Goal: Download file/media

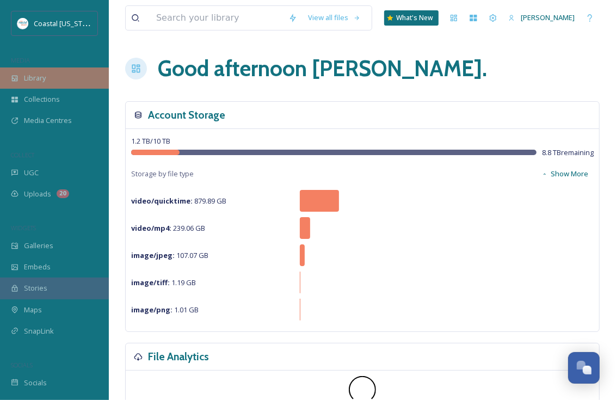
click at [35, 75] on span "Library" at bounding box center [35, 78] width 22 height 10
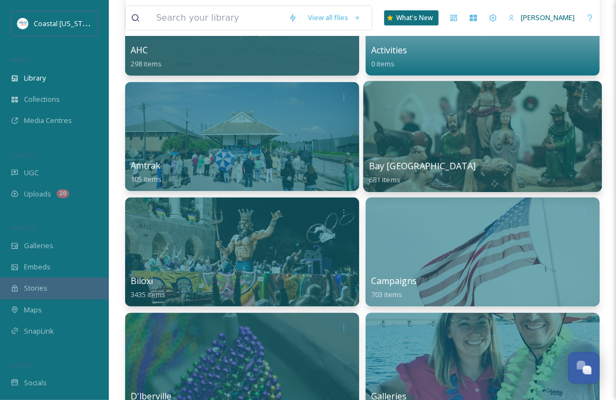
scroll to position [272, 0]
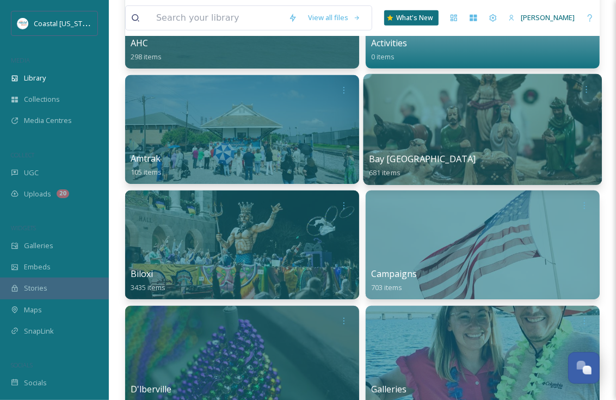
click at [450, 143] on div at bounding box center [483, 129] width 239 height 111
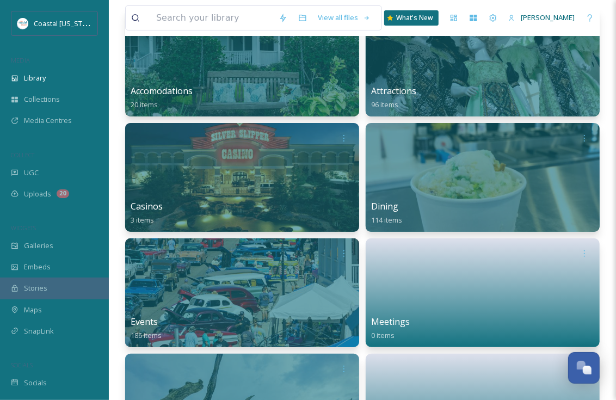
scroll to position [163, 0]
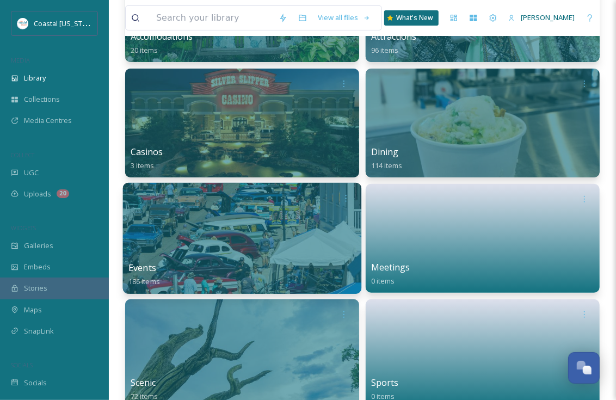
click at [265, 230] on div at bounding box center [242, 238] width 239 height 111
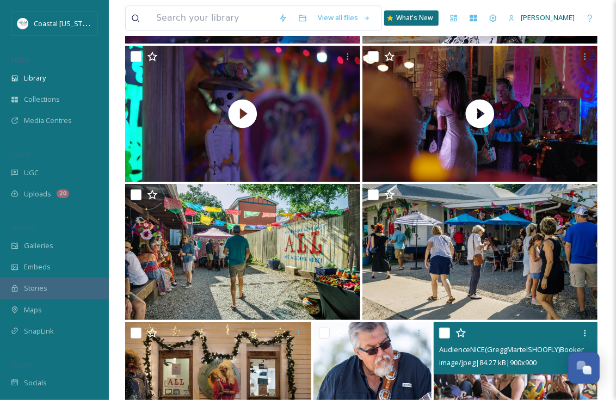
scroll to position [6019, 0]
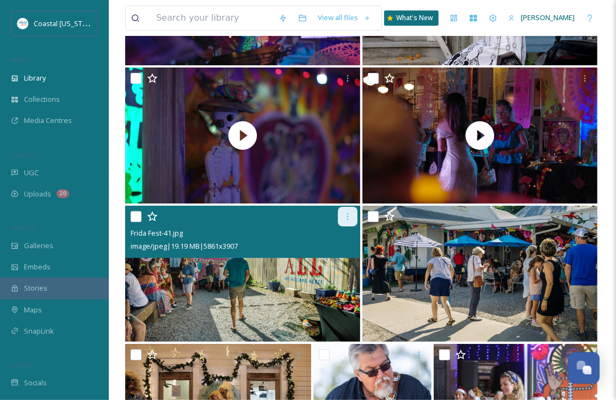
click at [346, 217] on icon at bounding box center [347, 216] width 9 height 9
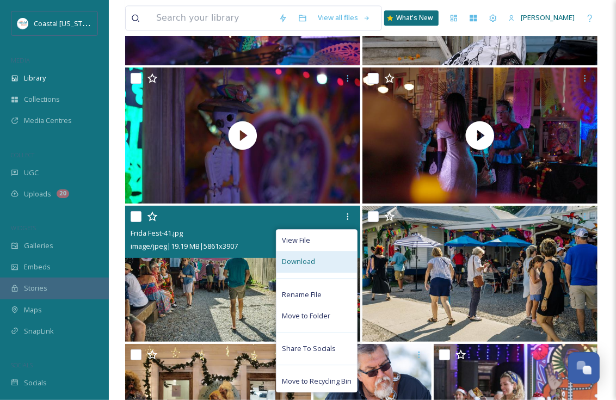
click at [315, 266] on div "Download" at bounding box center [316, 261] width 81 height 21
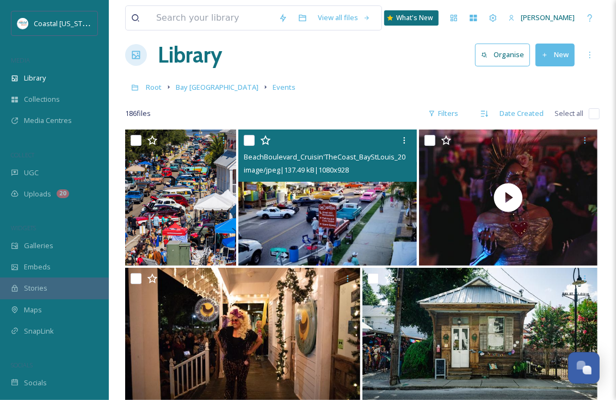
scroll to position [0, 0]
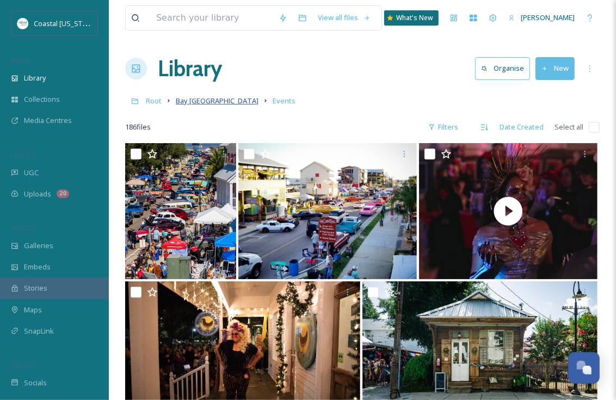
click at [208, 102] on span "Bay [GEOGRAPHIC_DATA]" at bounding box center [217, 101] width 83 height 10
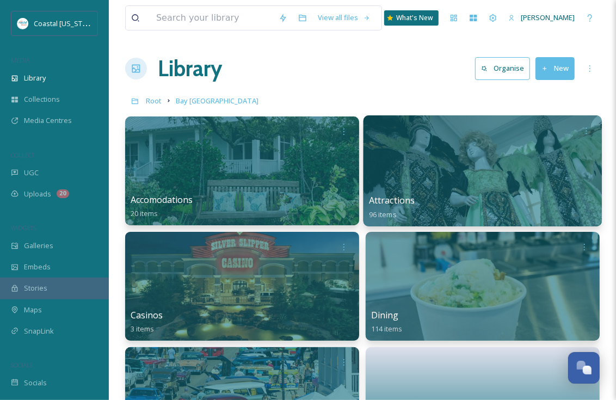
click at [498, 164] on div at bounding box center [483, 170] width 239 height 111
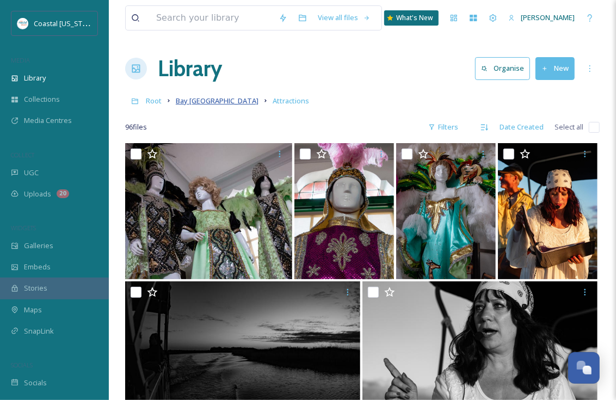
click at [196, 100] on span "Bay [GEOGRAPHIC_DATA]" at bounding box center [217, 101] width 83 height 10
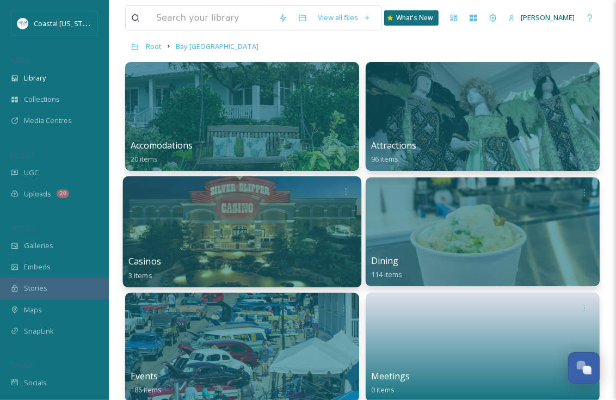
scroll to position [109, 0]
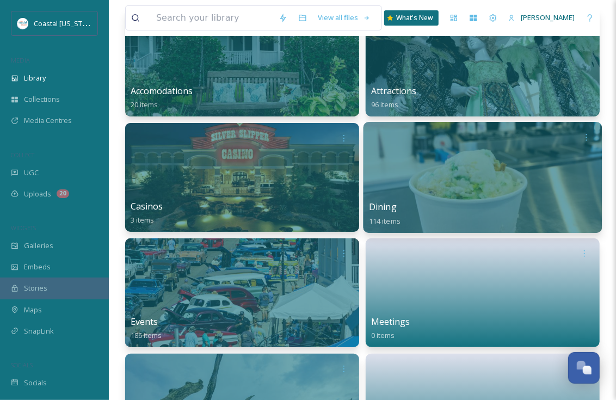
click at [424, 154] on div at bounding box center [483, 177] width 239 height 111
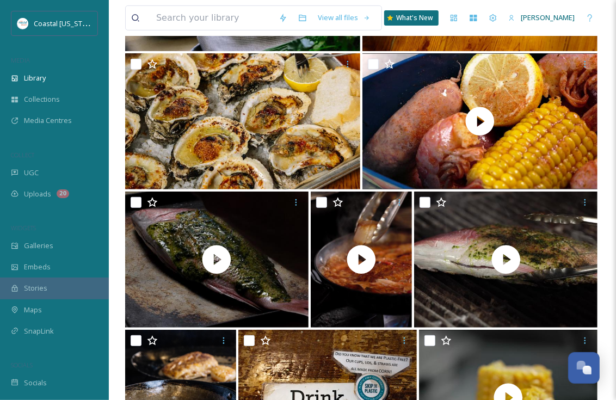
scroll to position [27, 0]
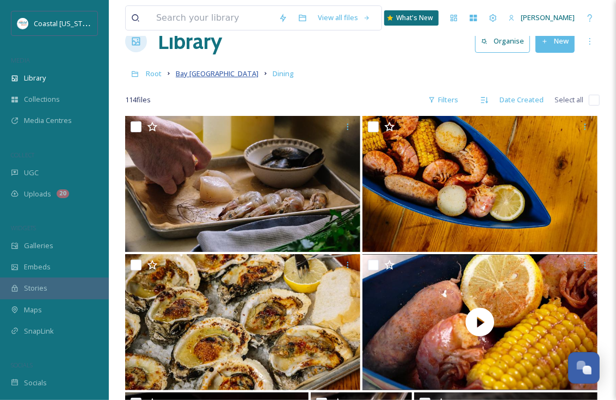
click at [186, 72] on span "Bay [GEOGRAPHIC_DATA]" at bounding box center [217, 74] width 83 height 10
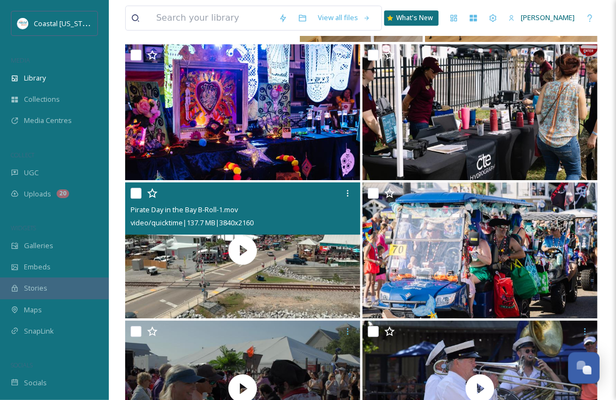
scroll to position [1660, 0]
